Goal: Use online tool/utility: Use online tool/utility

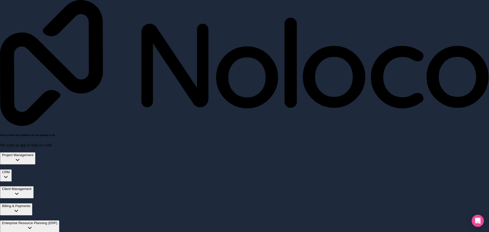
drag, startPoint x: 169, startPoint y: 140, endPoint x: 170, endPoint y: 136, distance: 4.2
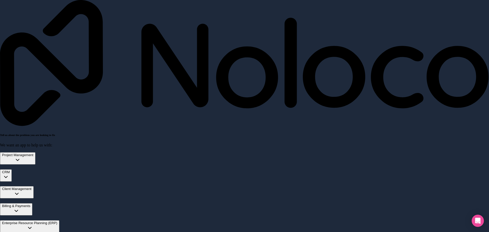
click at [57, 221] on span "Enterprise Resource Planning (ERP)" at bounding box center [29, 223] width 55 height 4
click at [30, 204] on div "Billing & Payments" at bounding box center [16, 206] width 28 height 4
click at [74, 220] on span "Creating and sending invoices easily" at bounding box center [104, 222] width 60 height 4
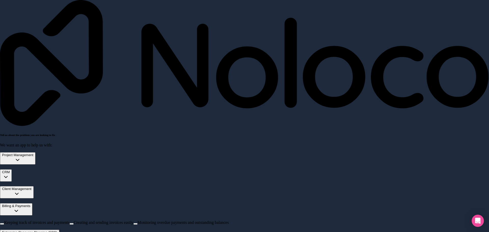
click at [69, 223] on button "Creating and sending invoices easily" at bounding box center [71, 224] width 4 height 2
click at [49, 227] on span "Keeping track of invoices and payments" at bounding box center [36, 229] width 65 height 4
click at [4, 230] on button "Keeping track of invoices and payments" at bounding box center [2, 231] width 4 height 2
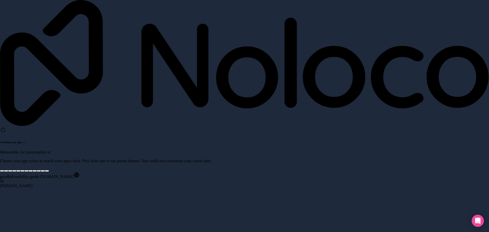
click at [26, 171] on div at bounding box center [26, 171] width 0 height 0
click at [169, 127] on div "Creating your app... . . . Meanwhile, let's personalize it! Choose your app col…" at bounding box center [244, 149] width 489 height 45
drag, startPoint x: 90, startPoint y: 110, endPoint x: 81, endPoint y: 114, distance: 9.6
click at [10, 171] on div at bounding box center [10, 171] width 0 height 0
click at [26, 171] on div at bounding box center [26, 171] width 0 height 0
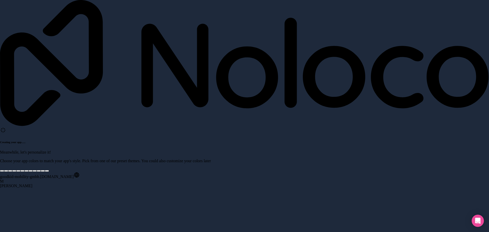
click at [78, 127] on div "Creating your app... . . . Meanwhile, let's personalize it! Choose your app col…" at bounding box center [244, 149] width 489 height 45
